Goal: Find specific page/section: Find specific page/section

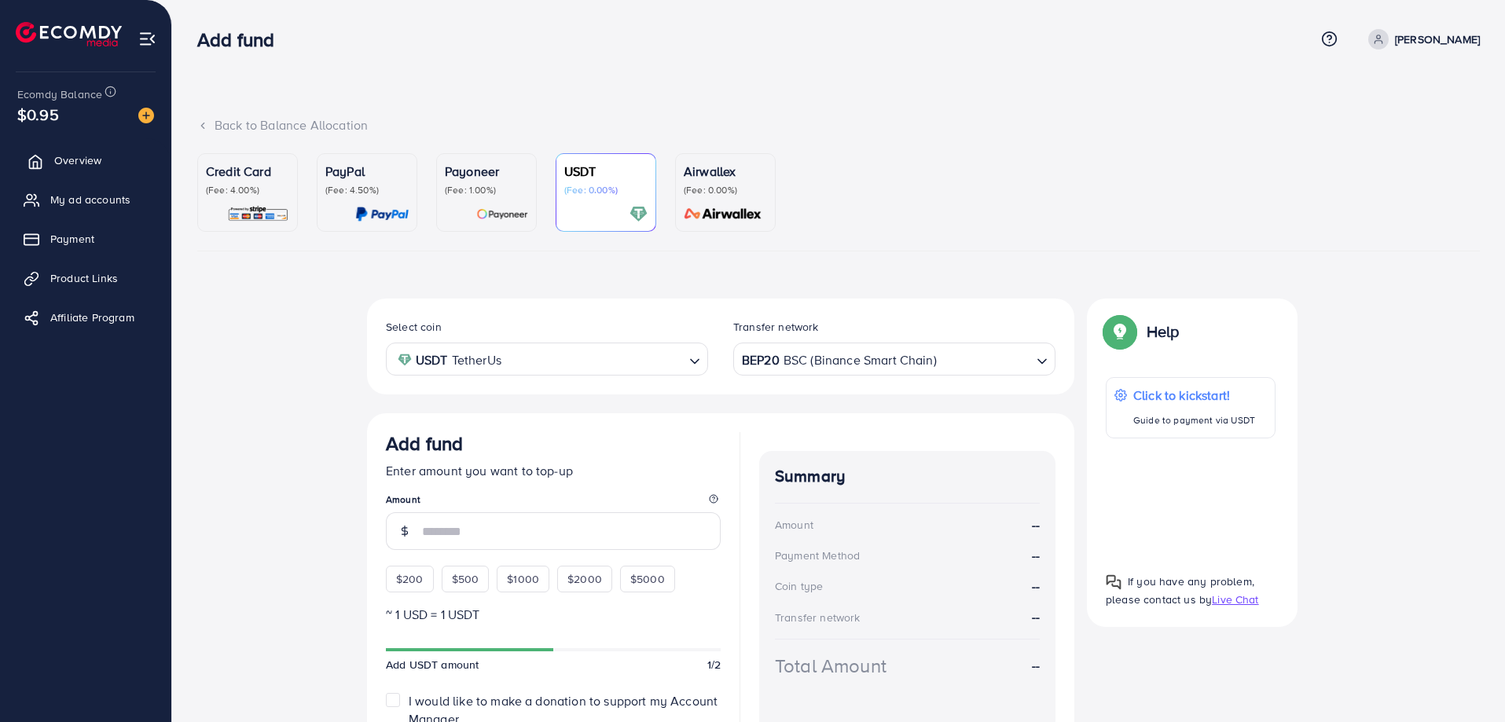
click at [55, 153] on span "Overview" at bounding box center [77, 160] width 47 height 16
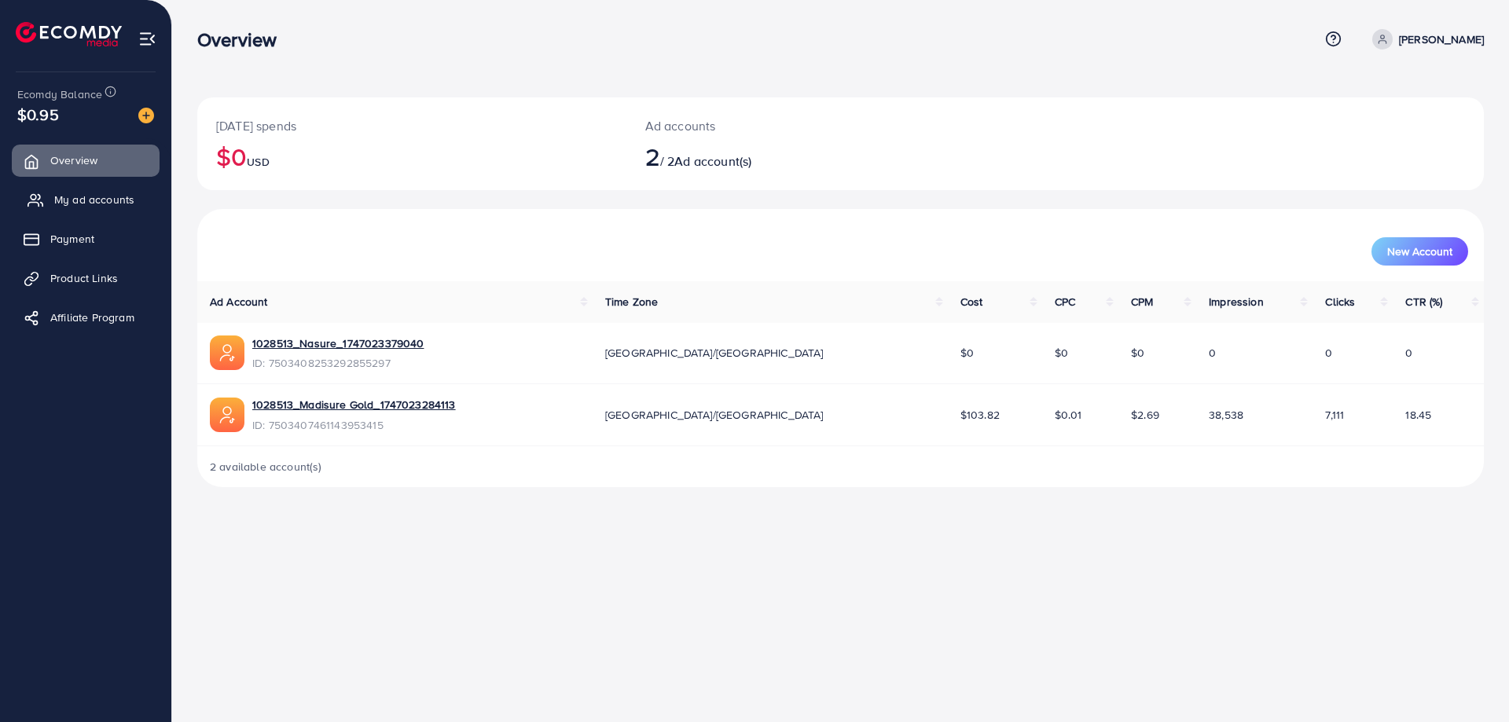
click at [101, 204] on span "My ad accounts" at bounding box center [94, 200] width 80 height 16
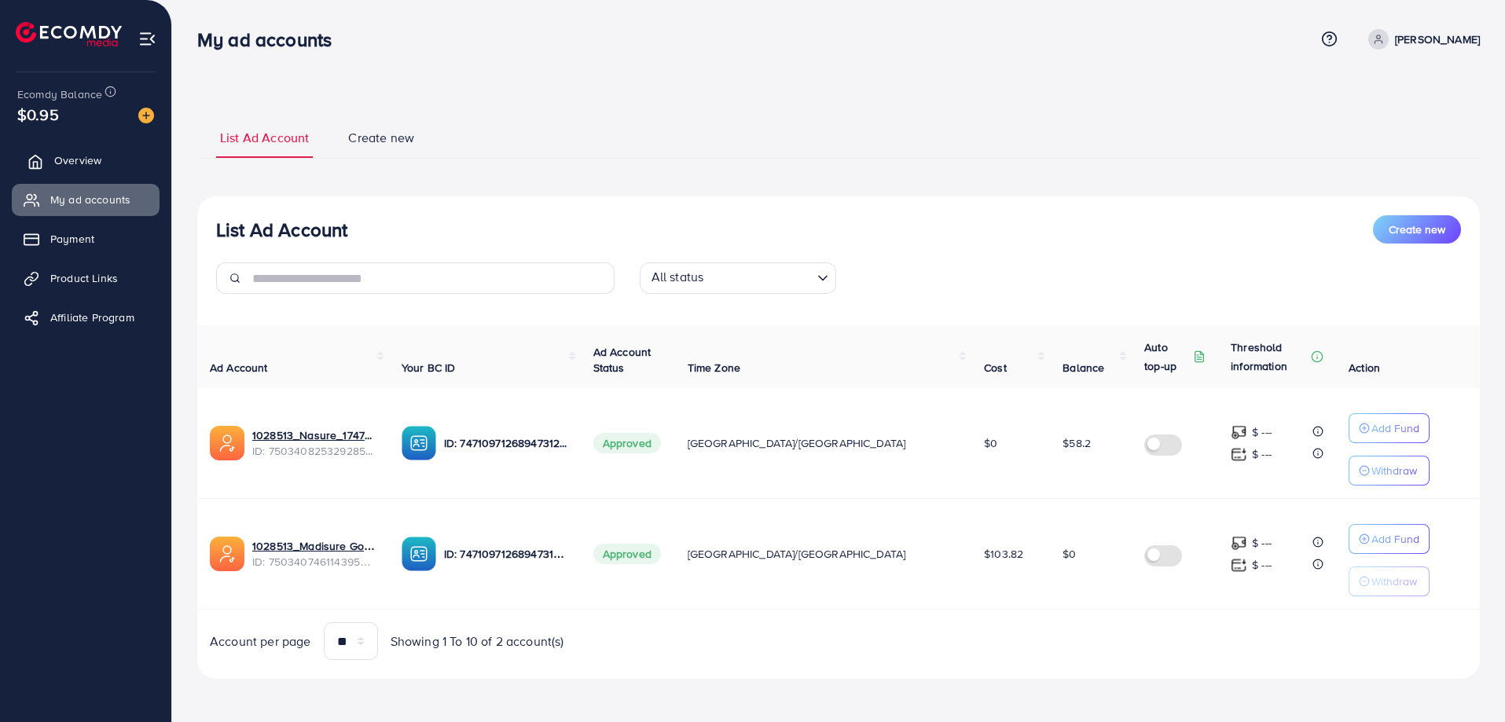
click at [75, 153] on span "Overview" at bounding box center [77, 160] width 47 height 16
